Goal: Transaction & Acquisition: Purchase product/service

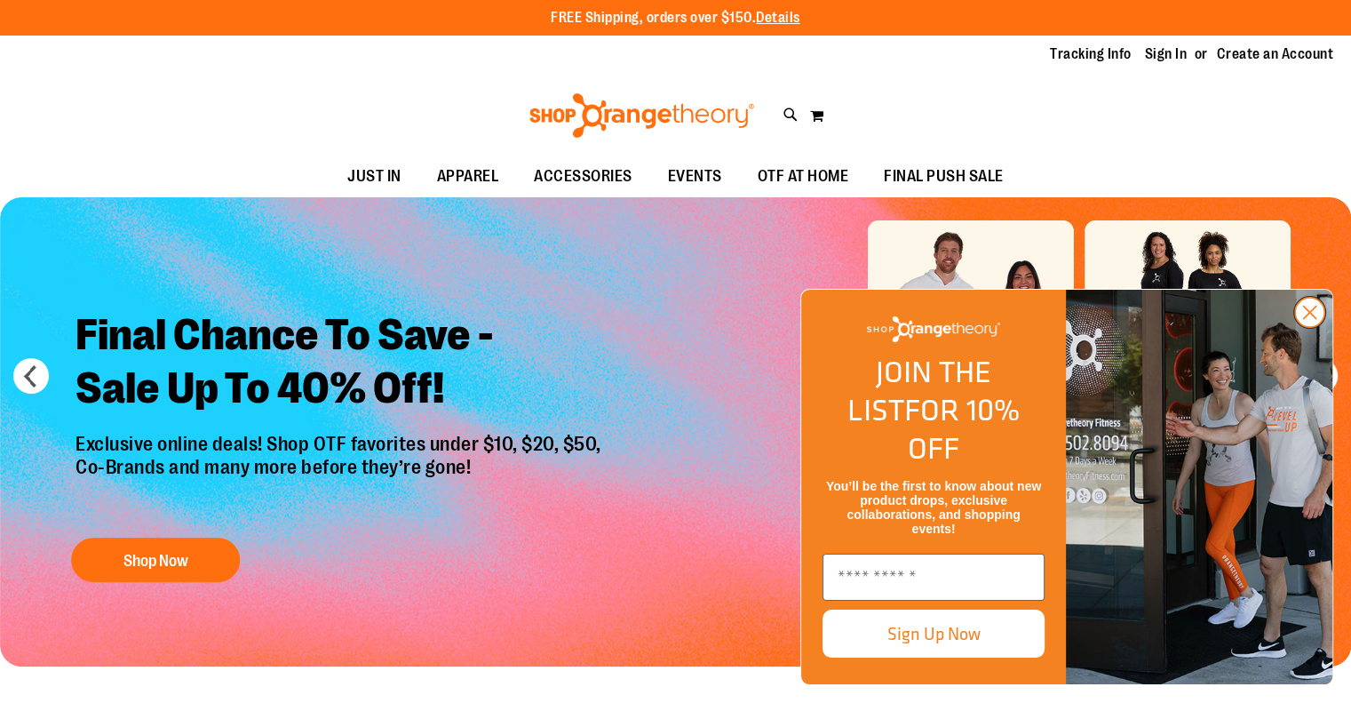
click at [1311, 327] on circle "Close dialog" at bounding box center [1309, 312] width 29 height 29
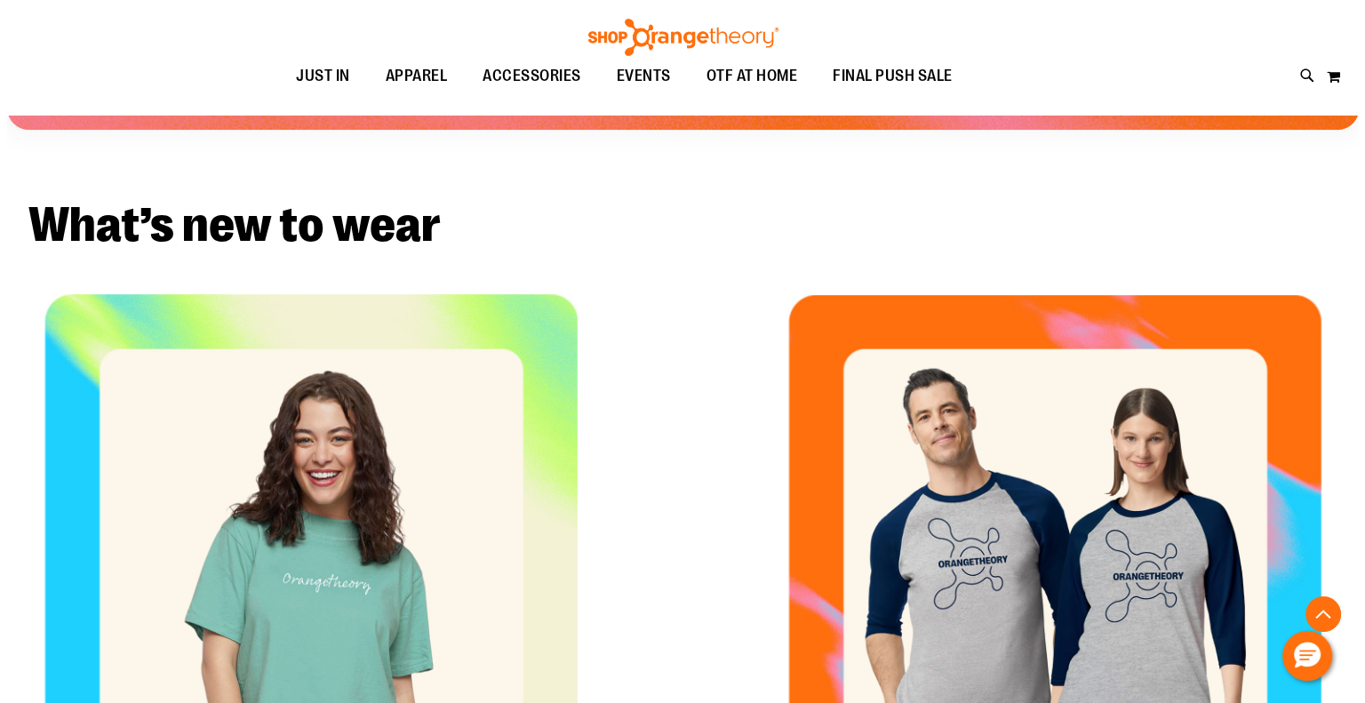
scroll to position [895, 0]
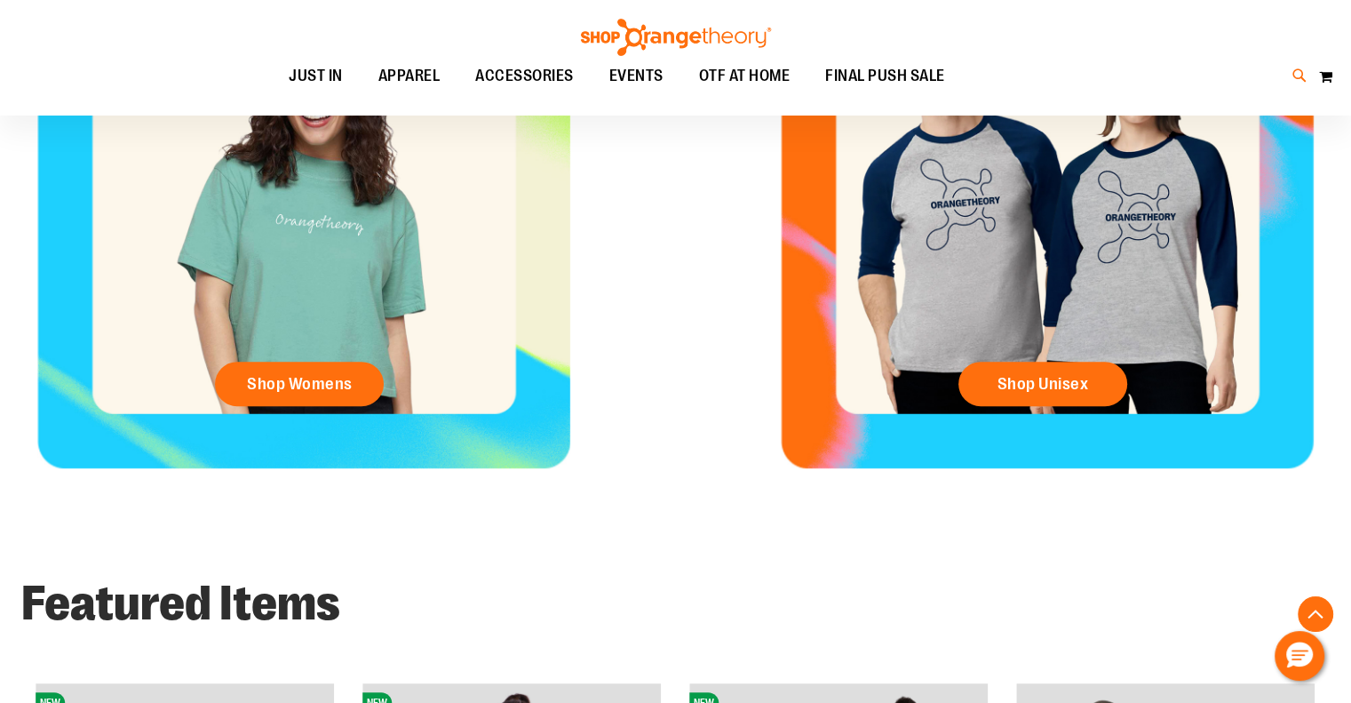
click at [1299, 73] on icon at bounding box center [1300, 76] width 15 height 20
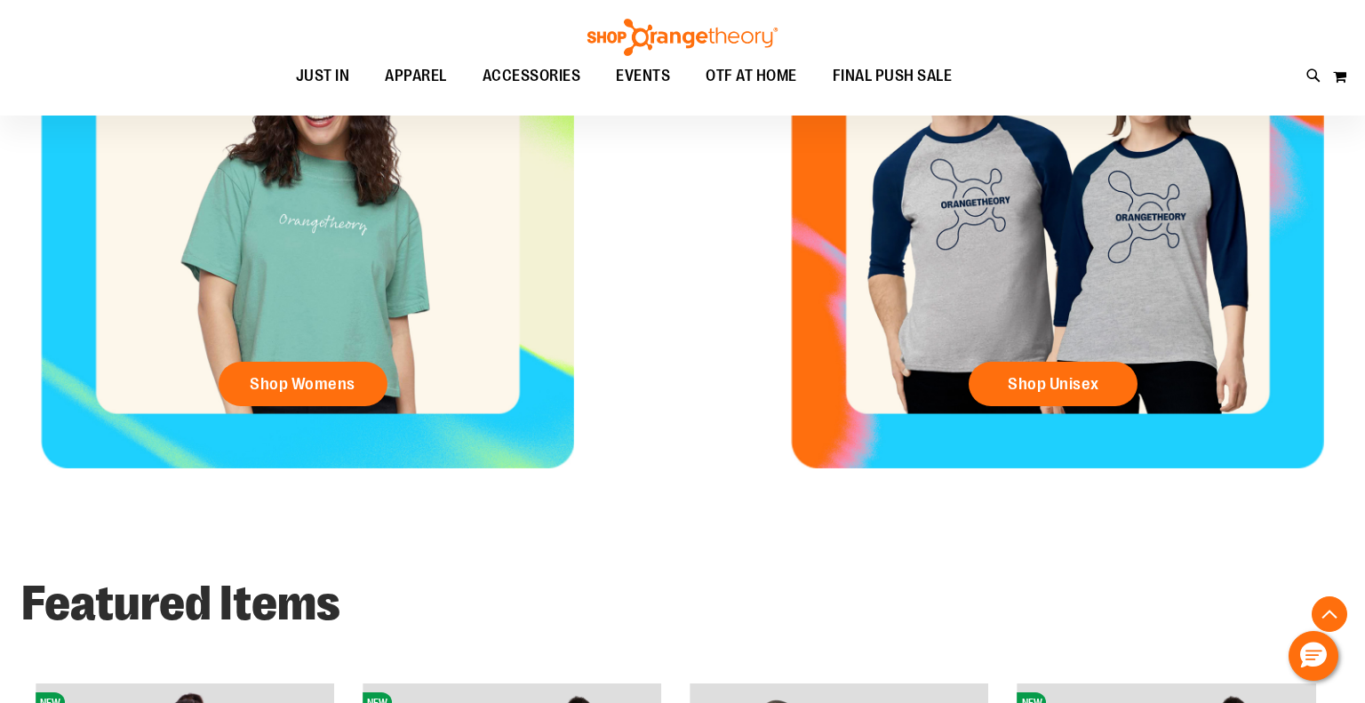
click at [842, 99] on input "Search" at bounding box center [682, 100] width 1080 height 59
type input "*******"
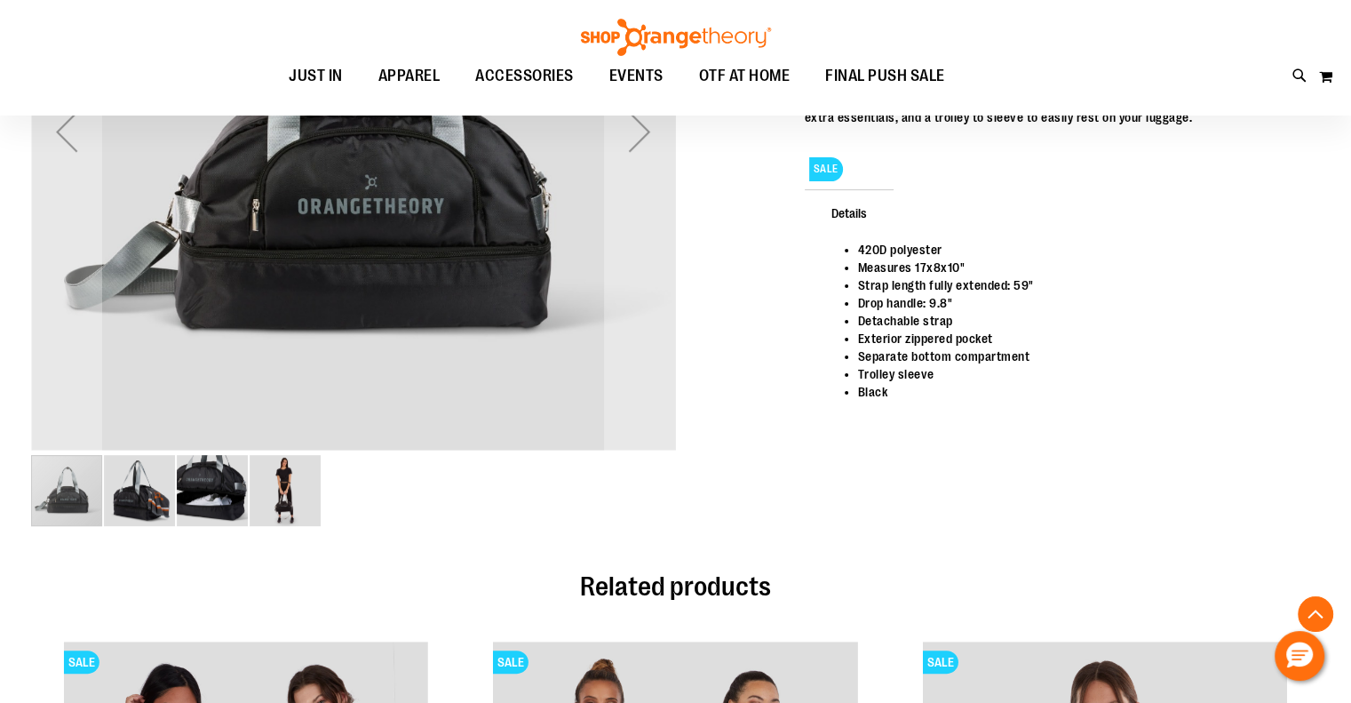
scroll to position [448, 0]
